Goal: Obtain resource: Download file/media

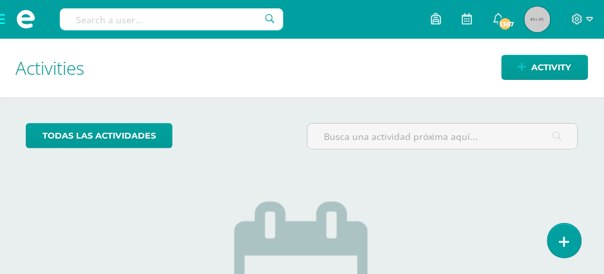
click at [105, 18] on input "text" at bounding box center [171, 19] width 223 height 22
type input "MATEO COLINDRES REQUENA"
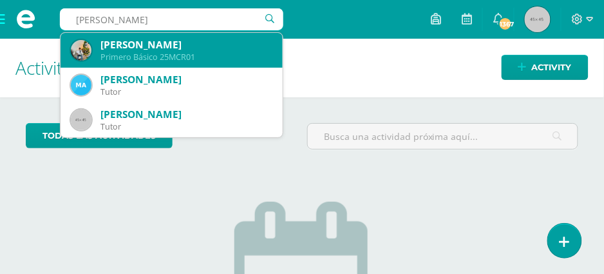
click at [147, 49] on div "[PERSON_NAME]" at bounding box center [186, 45] width 172 height 14
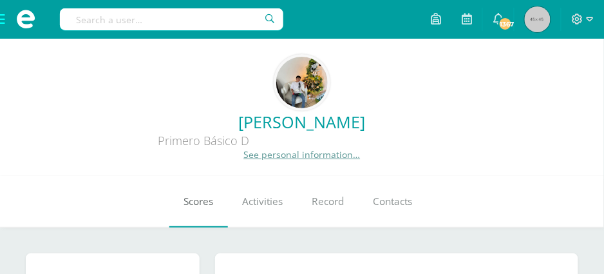
click at [188, 206] on span "Scores" at bounding box center [199, 201] width 30 height 14
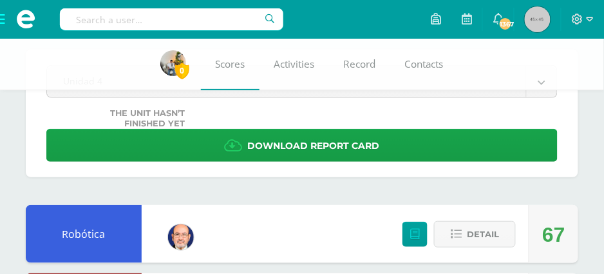
scroll to position [65, 0]
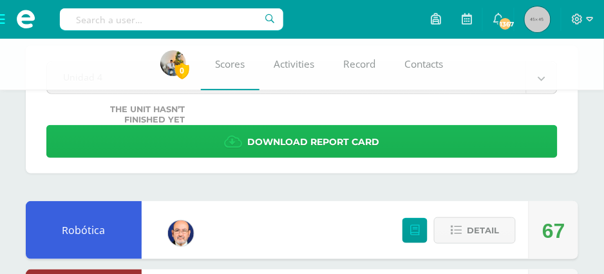
click at [310, 131] on span "Download report card" at bounding box center [314, 142] width 132 height 32
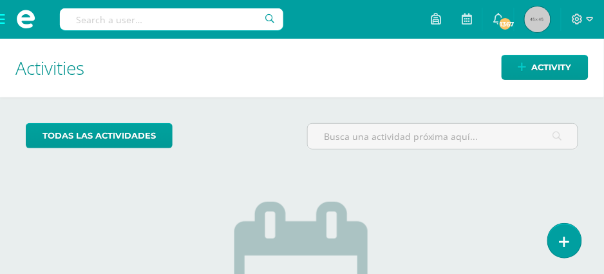
click at [77, 13] on input "text" at bounding box center [171, 19] width 223 height 22
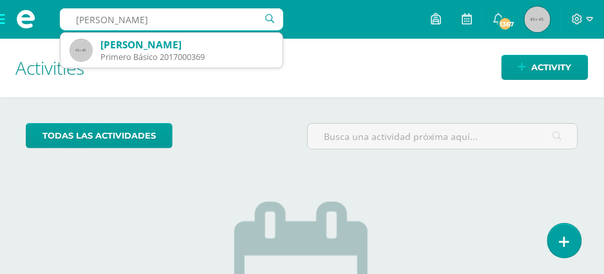
type input "LOPEZ MUÑOZ EMILIANO"
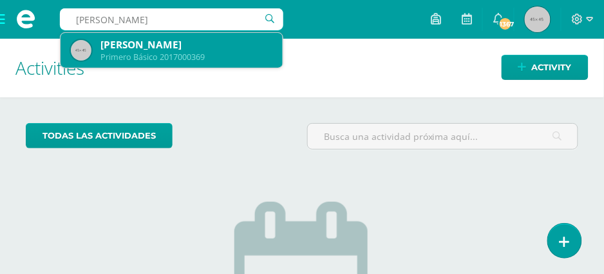
click at [160, 50] on div "Emiliano José López Muñoz" at bounding box center [186, 45] width 172 height 14
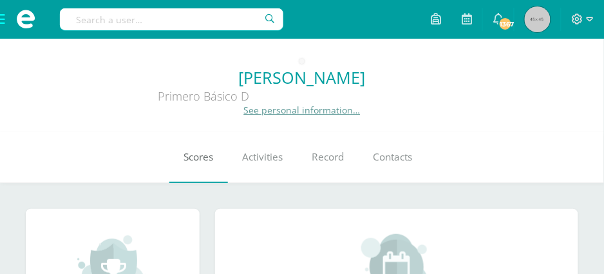
click at [199, 162] on span "Scores" at bounding box center [199, 157] width 30 height 14
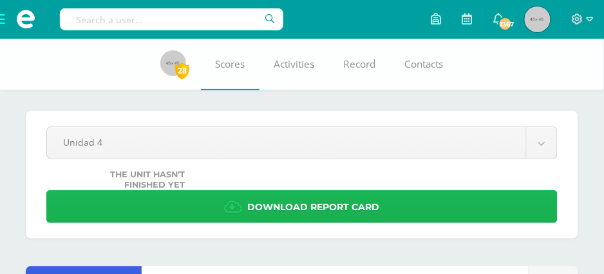
click at [284, 198] on span "Download report card" at bounding box center [314, 207] width 132 height 32
